Goal: Task Accomplishment & Management: Use online tool/utility

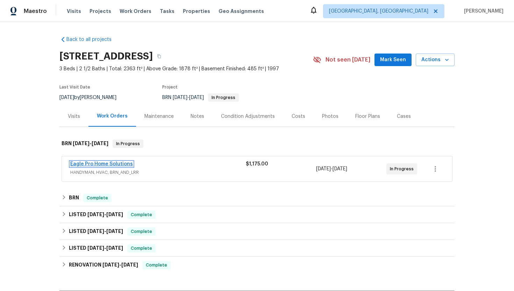
click at [106, 165] on link "Eagle Pro Home Solutions" at bounding box center [101, 164] width 63 height 5
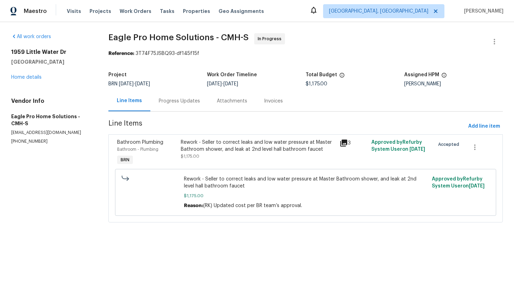
click at [191, 101] on div "Progress Updates" at bounding box center [179, 101] width 41 height 7
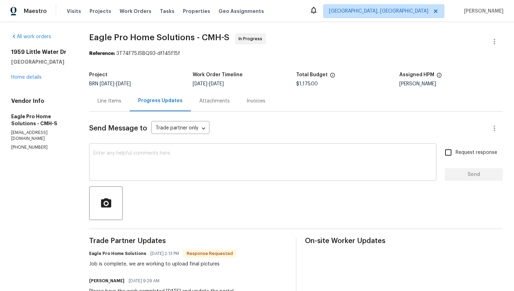
click at [194, 171] on textarea at bounding box center [262, 163] width 339 height 24
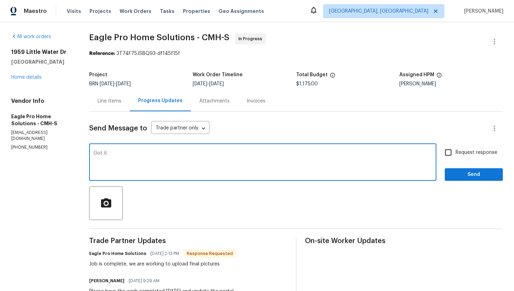
type textarea "Got it"
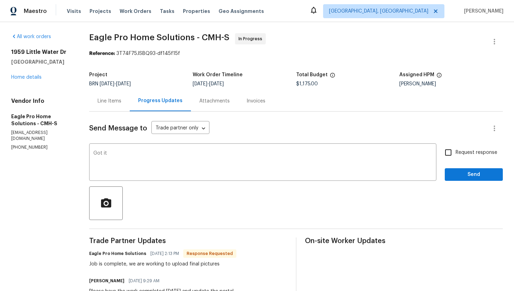
click at [121, 102] on div "Line Items" at bounding box center [110, 101] width 24 height 7
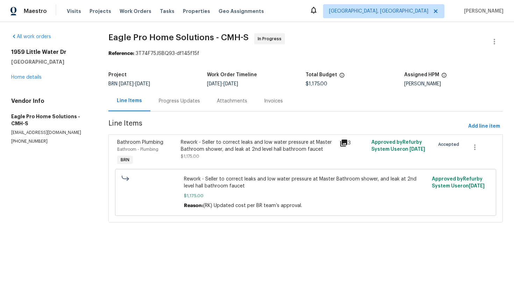
click at [211, 148] on div "Rework - Seller to correct leaks and low water pressure at Master Bathroom show…" at bounding box center [258, 146] width 155 height 14
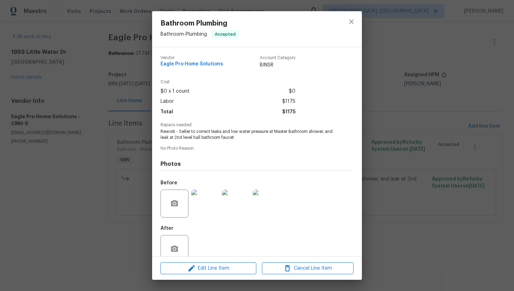
scroll to position [14, 0]
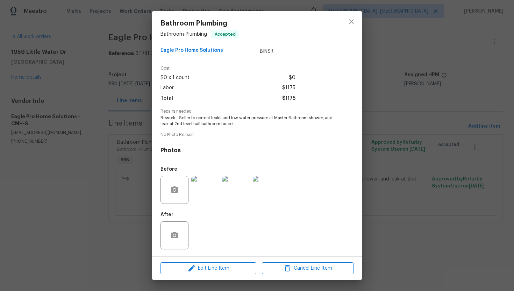
click at [210, 188] on img at bounding box center [205, 190] width 28 height 28
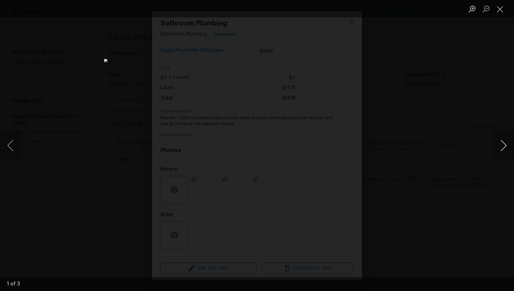
click at [503, 146] on button "Next image" at bounding box center [503, 146] width 21 height 28
click at [497, 9] on button "Close lightbox" at bounding box center [500, 9] width 14 height 12
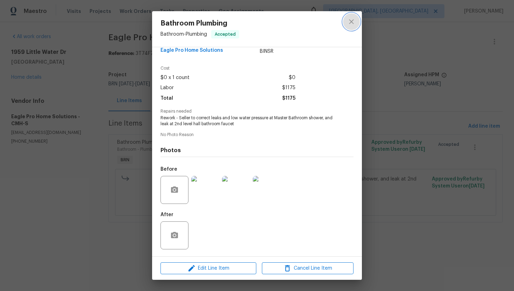
click at [351, 19] on icon "close" at bounding box center [351, 21] width 8 height 8
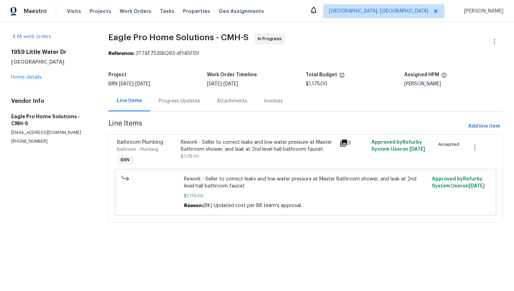
click at [184, 95] on div "Progress Updates" at bounding box center [179, 101] width 58 height 21
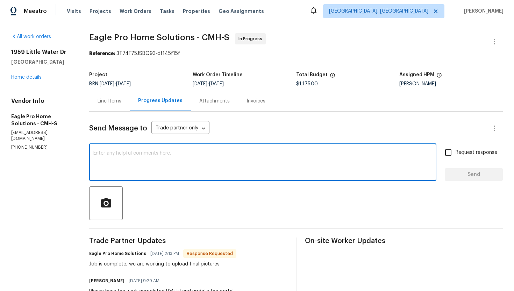
click at [170, 163] on textarea at bounding box center [262, 163] width 339 height 24
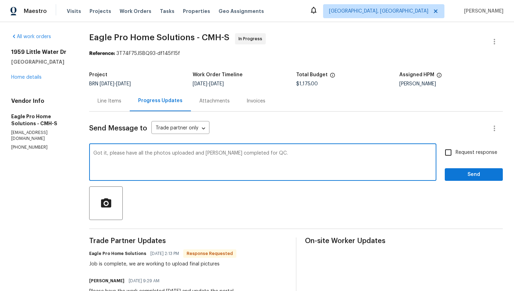
type textarea "Got it, please have all the photos uploaded and mark WO completed for QC."
click at [448, 150] on input "Request response" at bounding box center [448, 152] width 15 height 15
checkbox input "true"
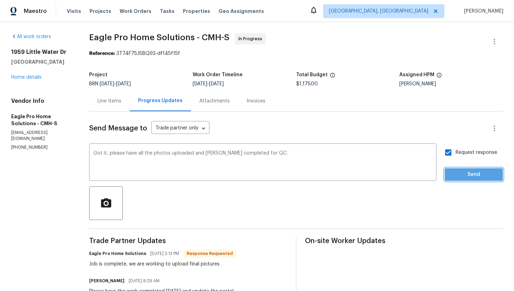
click at [464, 172] on span "Send" at bounding box center [473, 174] width 47 height 9
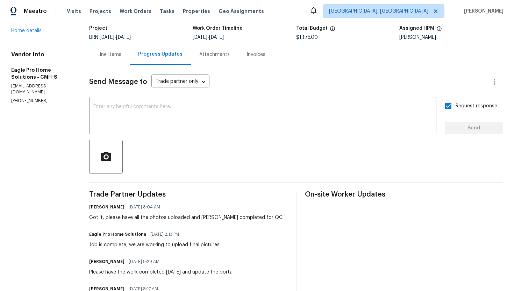
scroll to position [50, 0]
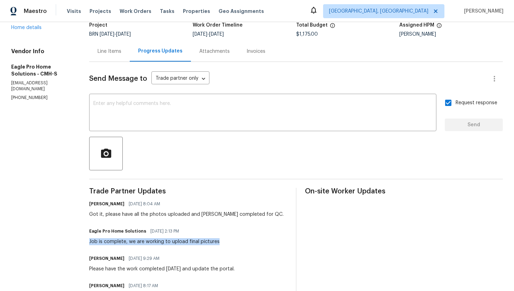
drag, startPoint x: 97, startPoint y: 241, endPoint x: 234, endPoint y: 244, distance: 137.5
click at [234, 244] on div "All work orders 1959 Little Water Dr Columbus, OH 43223 Home details Vendor Inf…" at bounding box center [257, 289] width 514 height 634
copy div "Job is complete, we are working to upload final pictures"
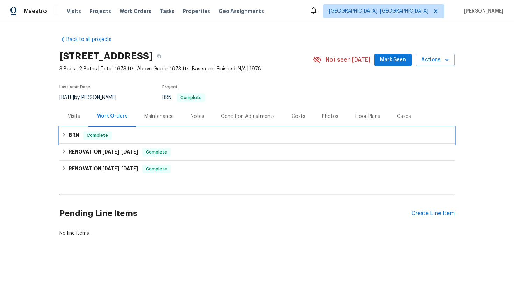
click at [72, 132] on h6 "BRN" at bounding box center [74, 135] width 10 height 8
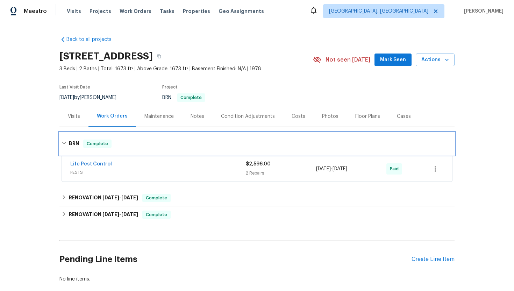
click at [71, 141] on h6 "BRN" at bounding box center [74, 144] width 10 height 8
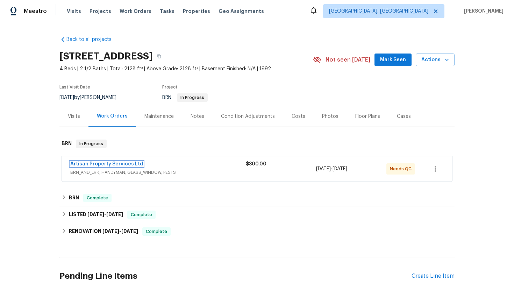
click at [123, 164] on link "Artisan Property Services Ltd" at bounding box center [106, 164] width 73 height 5
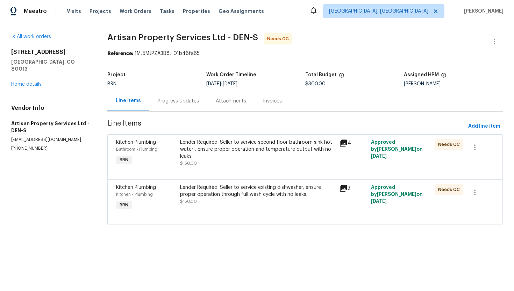
click at [219, 197] on div "Lender Required: Seller to service existing dishwasher, ensure proper operation…" at bounding box center [257, 191] width 155 height 14
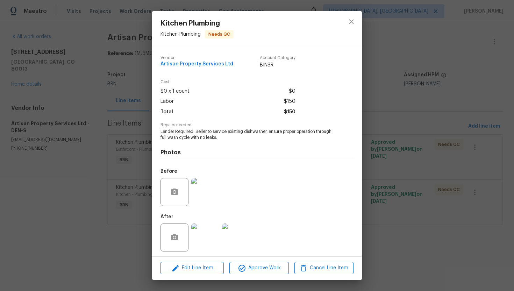
click at [139, 148] on div "Kitchen Plumbing Kitchen - Plumbing Needs QC Vendor Artisan Property Services L…" at bounding box center [257, 145] width 514 height 291
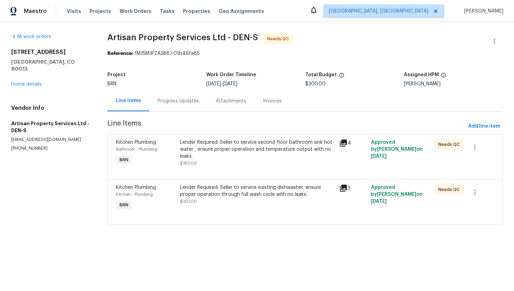
click at [236, 155] on div "Lender Required: Seller to service second floor bathroom sink hot water , ensur…" at bounding box center [257, 149] width 155 height 21
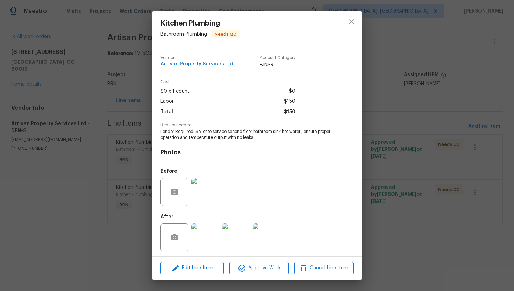
scroll to position [2, 0]
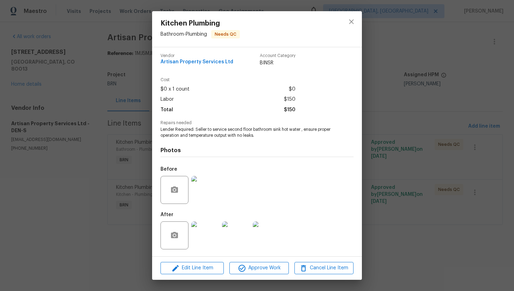
click at [202, 240] on img at bounding box center [205, 235] width 28 height 28
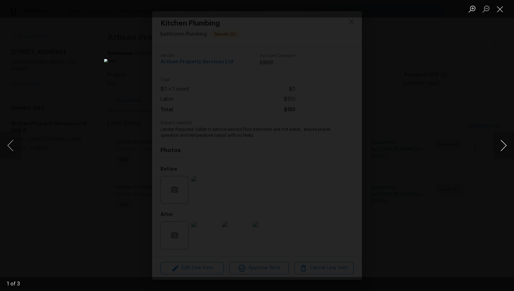
click at [497, 142] on button "Next image" at bounding box center [503, 146] width 21 height 28
click at [500, 10] on button "Close lightbox" at bounding box center [500, 9] width 14 height 12
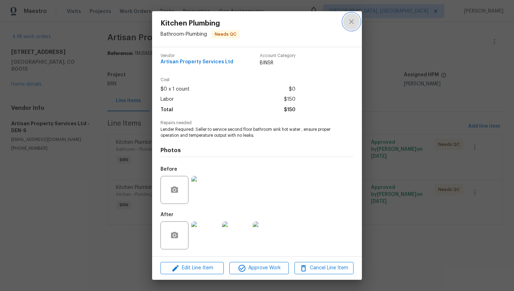
click at [351, 21] on icon "close" at bounding box center [351, 21] width 8 height 8
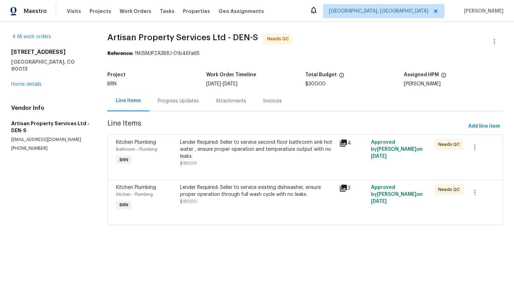
click at [262, 152] on div "Lender Required: Seller to service second floor bathroom sink hot water , ensur…" at bounding box center [257, 149] width 155 height 21
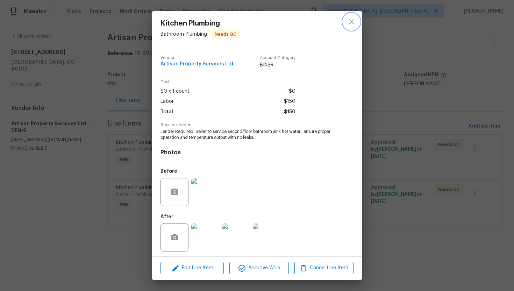
click at [350, 17] on icon "close" at bounding box center [351, 21] width 8 height 8
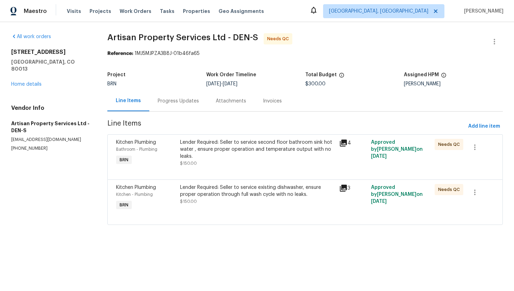
click at [186, 102] on div "Progress Updates" at bounding box center [178, 101] width 41 height 7
click at [186, 102] on div "Progress Updates" at bounding box center [178, 101] width 58 height 21
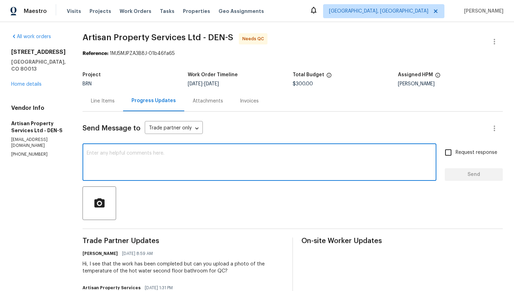
click at [107, 157] on textarea at bounding box center [260, 163] width 346 height 24
type textarea "P"
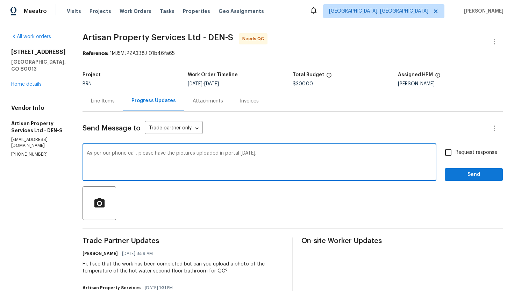
type textarea "As per our phone call, please have the pictures uploaded in portal on Monday."
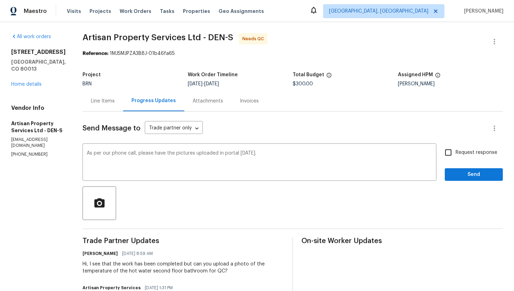
click at [469, 155] on span "Request response" at bounding box center [477, 152] width 42 height 7
click at [456, 155] on input "Request response" at bounding box center [448, 152] width 15 height 15
checkbox input "true"
click at [468, 176] on span "Send" at bounding box center [473, 174] width 47 height 9
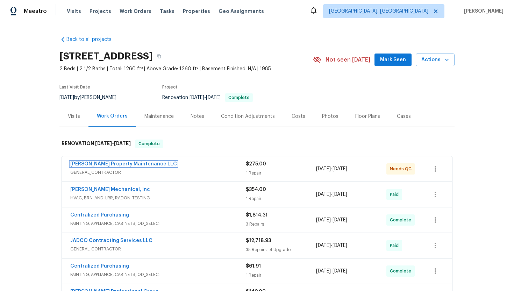
click at [93, 165] on link "Glen Property Maintenance LLC" at bounding box center [123, 164] width 107 height 5
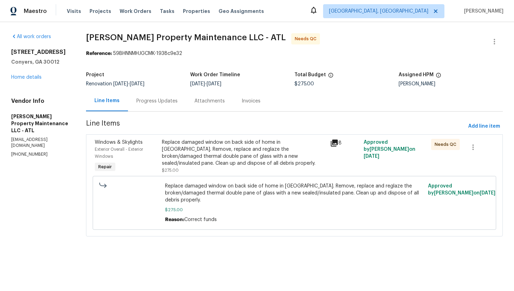
click at [192, 148] on div "Replace damaged window on back side of home in sunroom. Remove, replace and reg…" at bounding box center [244, 153] width 164 height 28
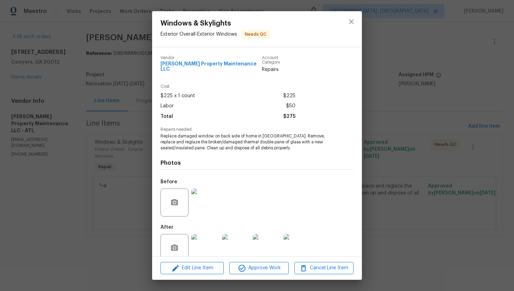
scroll to position [8, 0]
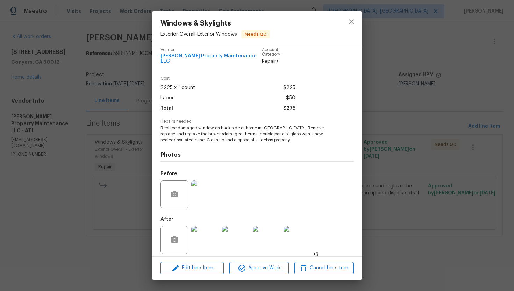
click at [72, 154] on div "Windows & Skylights Exterior Overall - Exterior Windows Needs QC Vendor Glen Pr…" at bounding box center [257, 145] width 514 height 291
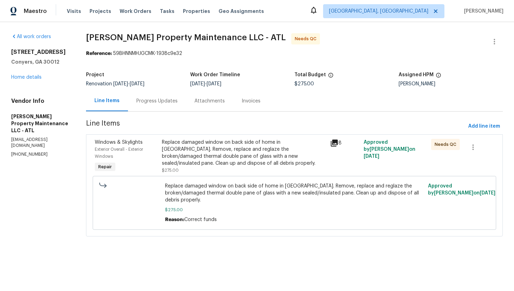
click at [150, 106] on div "Progress Updates" at bounding box center [157, 101] width 58 height 21
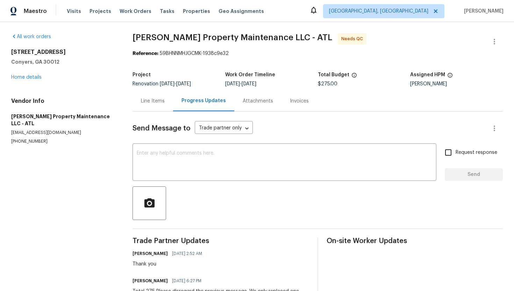
click at [151, 99] on div "Line Items" at bounding box center [153, 101] width 24 height 7
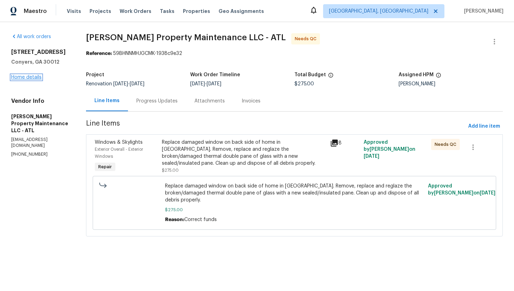
click at [24, 75] on link "Home details" at bounding box center [26, 77] width 30 height 5
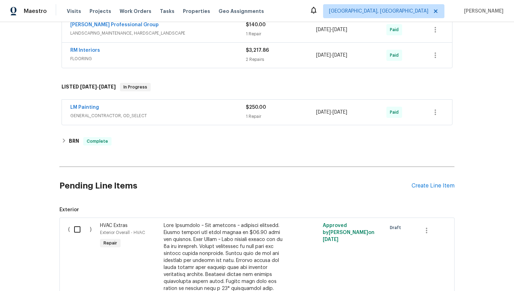
scroll to position [259, 0]
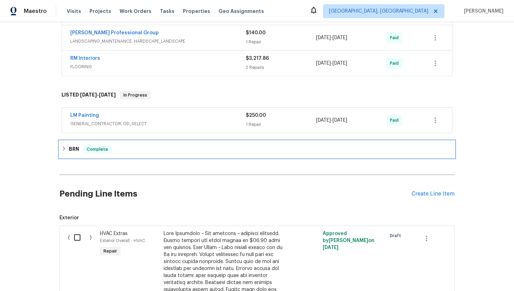
click at [91, 148] on span "Complete" at bounding box center [97, 149] width 27 height 7
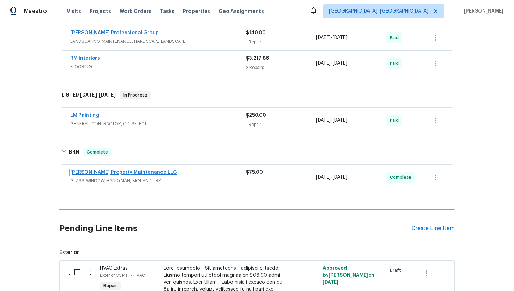
click at [94, 172] on link "Glen Property Maintenance LLC" at bounding box center [123, 172] width 107 height 5
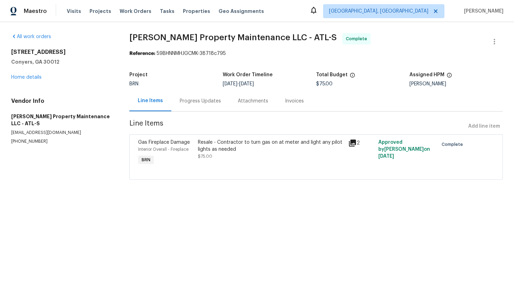
click at [189, 105] on div "Progress Updates" at bounding box center [200, 101] width 58 height 21
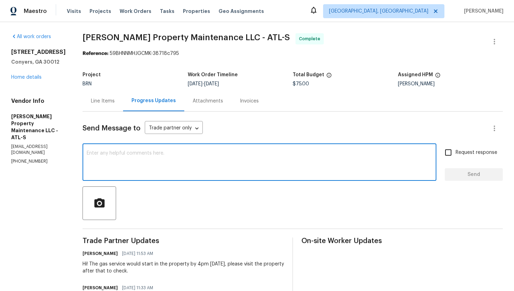
click at [151, 165] on textarea at bounding box center [260, 163] width 346 height 24
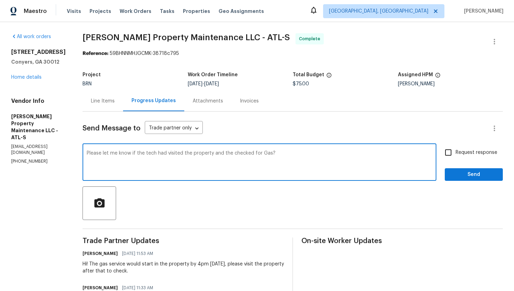
type textarea "Please let me know if the tech had visited the property and the checked for Gas?"
click at [463, 153] on span "Request response" at bounding box center [477, 152] width 42 height 7
click at [456, 153] on input "Request response" at bounding box center [448, 152] width 15 height 15
checkbox input "true"
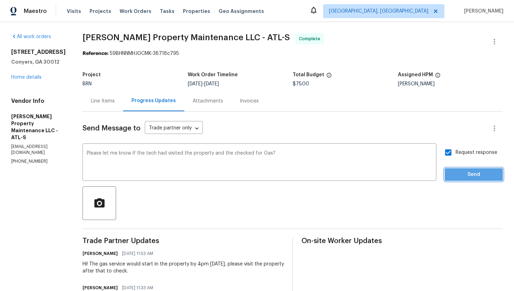
click at [463, 172] on span "Send" at bounding box center [473, 174] width 47 height 9
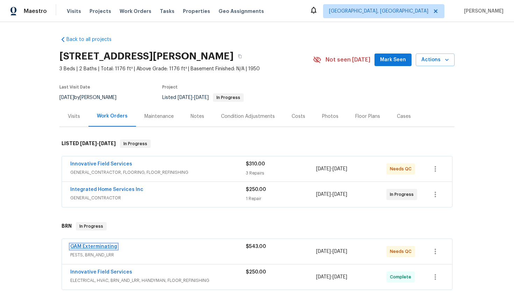
click at [96, 246] on link "GAM Exterminating" at bounding box center [93, 246] width 47 height 5
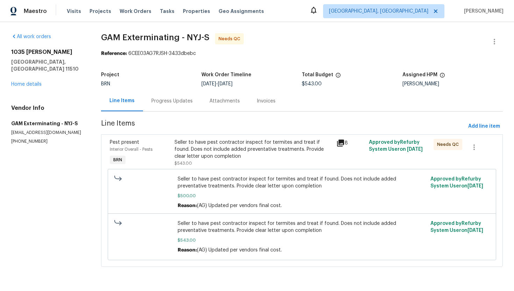
click at [182, 100] on div "Progress Updates" at bounding box center [171, 101] width 41 height 7
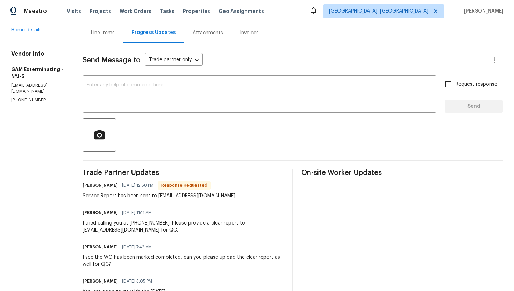
scroll to position [71, 0]
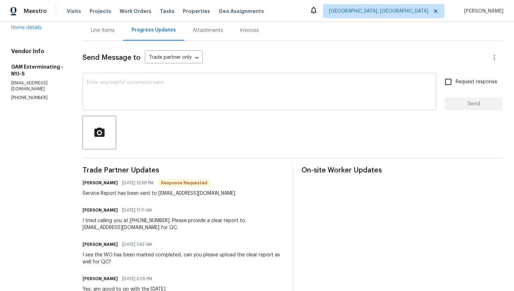
click at [166, 81] on textarea at bounding box center [260, 92] width 346 height 24
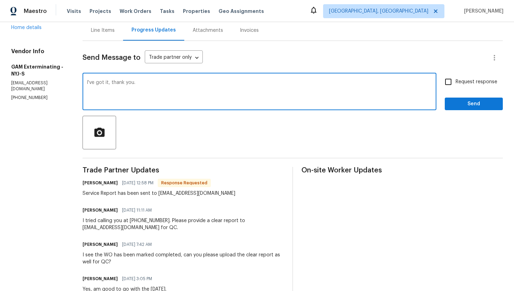
type textarea "I've got it, thank you."
click at [462, 83] on span "Request response" at bounding box center [477, 81] width 42 height 7
click at [456, 83] on input "Request response" at bounding box center [448, 81] width 15 height 15
checkbox input "true"
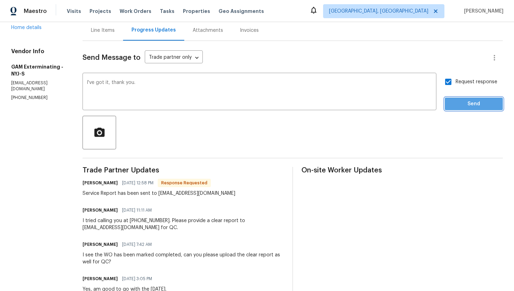
click at [460, 100] on span "Send" at bounding box center [473, 104] width 47 height 9
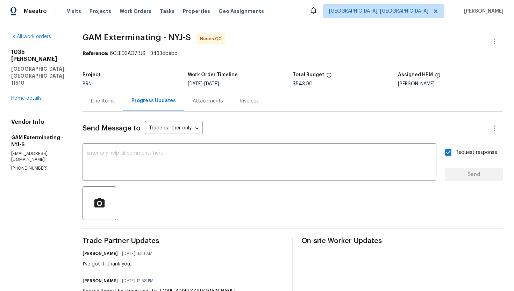
click at [113, 99] on div "Line Items" at bounding box center [103, 101] width 24 height 7
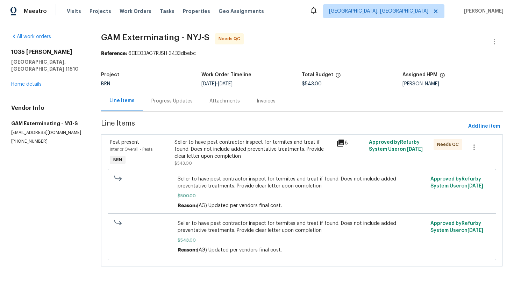
click at [224, 143] on div "Seller to have pest contractor inspect for termites and treat if found. Does no…" at bounding box center [254, 149] width 158 height 21
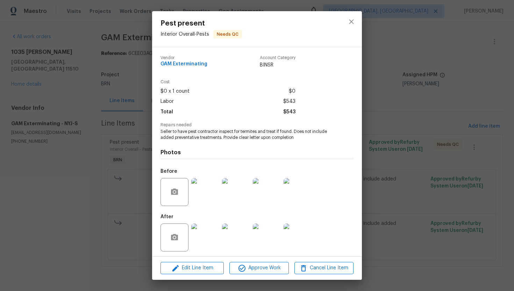
scroll to position [2, 0]
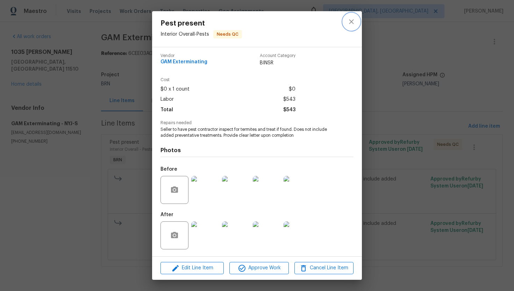
click at [349, 21] on icon "close" at bounding box center [351, 21] width 8 height 8
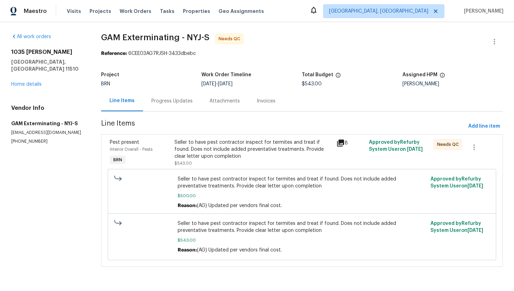
click at [253, 145] on div "Seller to have pest contractor inspect for termites and treat if found. Does no…" at bounding box center [254, 149] width 158 height 21
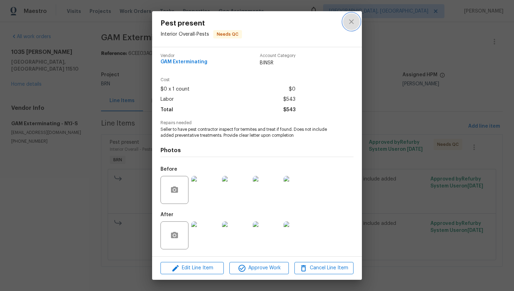
click at [350, 22] on icon "close" at bounding box center [351, 21] width 5 height 5
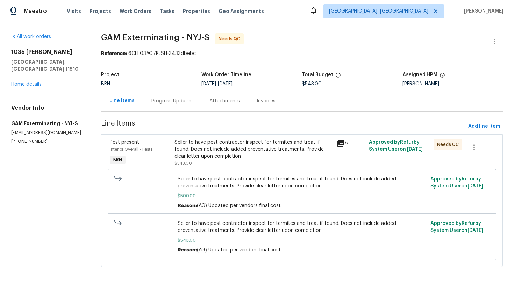
click at [250, 148] on div "Seller to have pest contractor inspect for termites and treat if found. Does no…" at bounding box center [254, 149] width 158 height 21
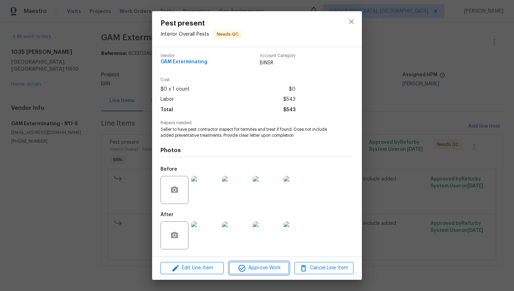
click at [267, 272] on span "Approve Work" at bounding box center [259, 268] width 55 height 9
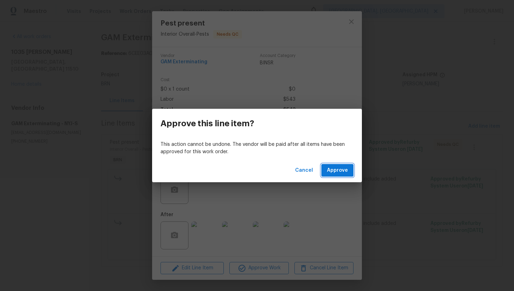
click at [338, 173] on span "Approve" at bounding box center [337, 170] width 21 height 9
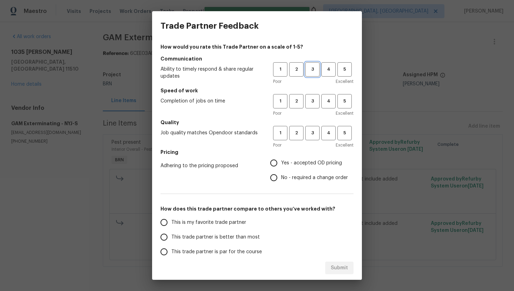
click at [310, 70] on span "3" at bounding box center [312, 69] width 13 height 8
click at [314, 107] on button "3" at bounding box center [312, 101] width 14 height 14
click at [313, 134] on span "3" at bounding box center [312, 133] width 13 height 8
click at [292, 178] on span "No - required a change order" at bounding box center [314, 177] width 67 height 7
click at [281, 178] on input "No - required a change order" at bounding box center [274, 177] width 15 height 15
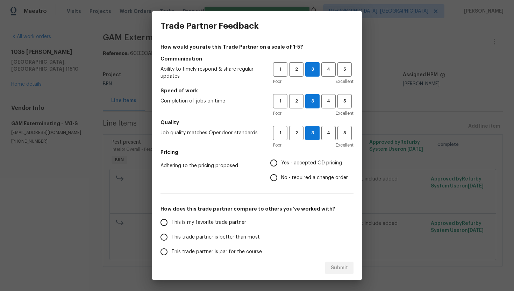
radio input "true"
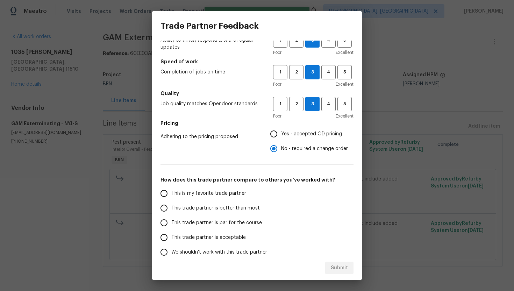
scroll to position [34, 0]
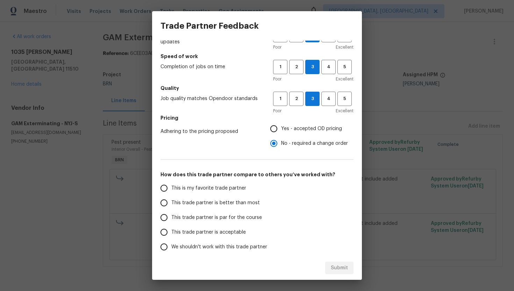
click at [197, 243] on span "We shouldn't work with this trade partner" at bounding box center [219, 246] width 96 height 7
click at [171, 243] on input "We shouldn't work with this trade partner" at bounding box center [164, 247] width 15 height 15
click at [333, 269] on span "Submit" at bounding box center [339, 268] width 17 height 9
radio input "true"
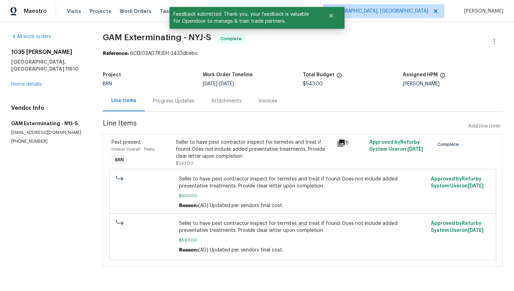
click at [170, 97] on div "Progress Updates" at bounding box center [174, 101] width 58 height 21
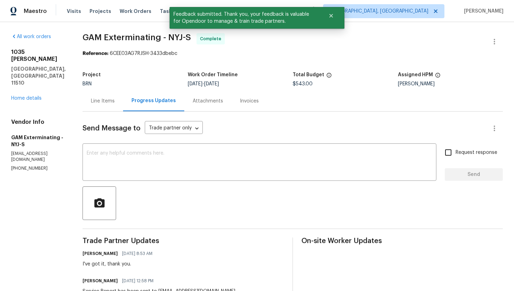
click at [114, 98] on div "Line Items" at bounding box center [103, 101] width 24 height 7
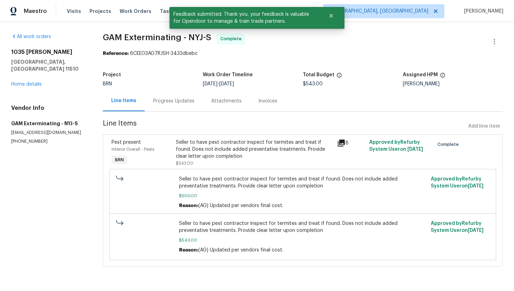
click at [260, 102] on div "Invoices" at bounding box center [267, 101] width 19 height 7
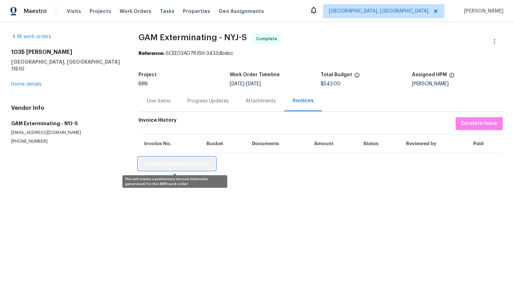
click at [179, 165] on span "Create Preliminary Invoice" at bounding box center [177, 163] width 66 height 9
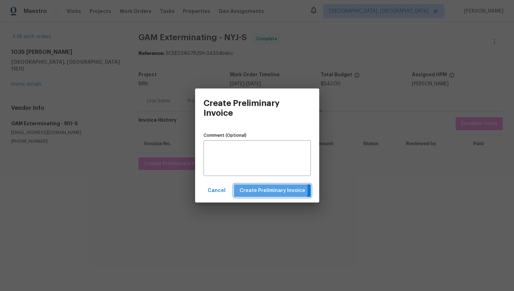
click at [270, 190] on span "Create Preliminary Invoice" at bounding box center [273, 190] width 66 height 9
